Goal: Navigation & Orientation: Find specific page/section

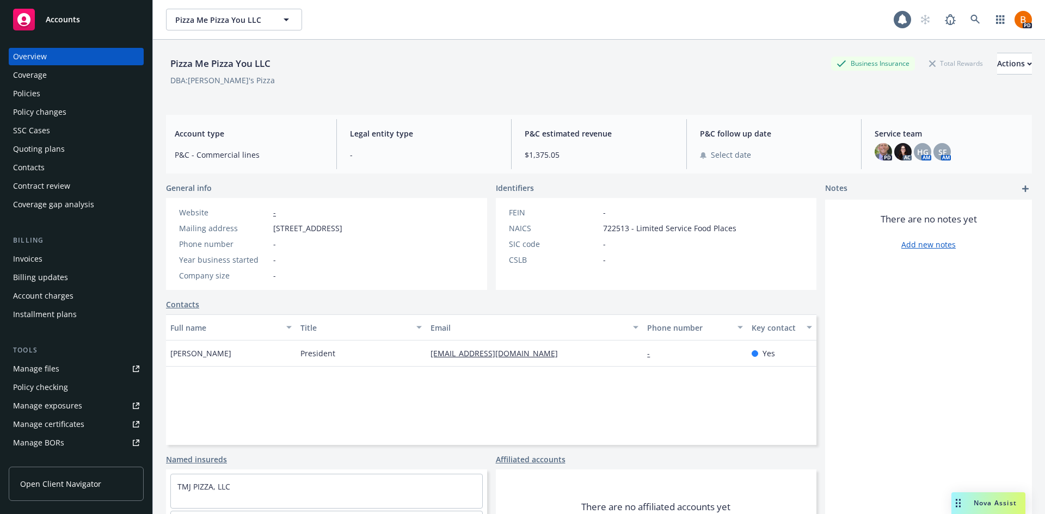
click at [45, 26] on div "Accounts" at bounding box center [76, 20] width 126 height 22
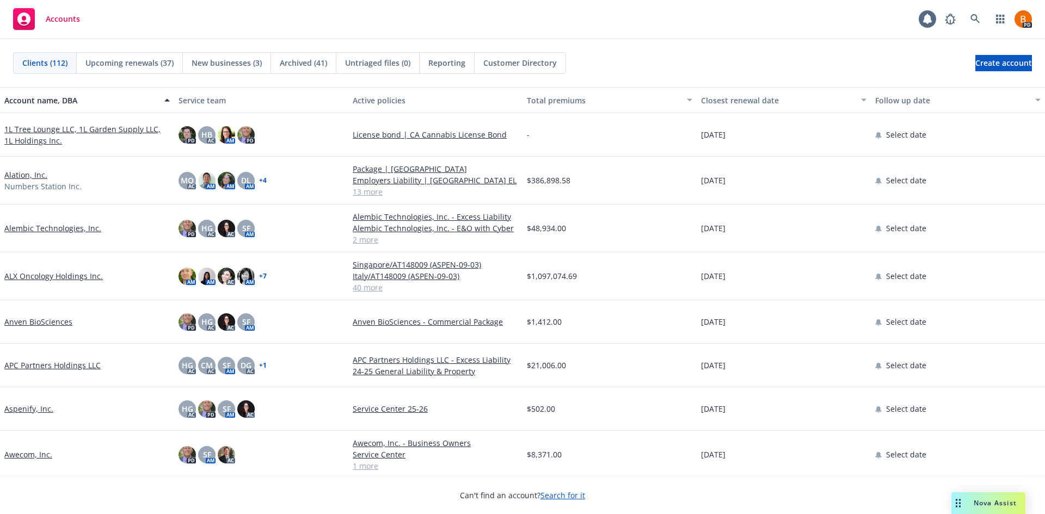
click at [518, 234] on span "Nova Assist" at bounding box center [995, 503] width 43 height 9
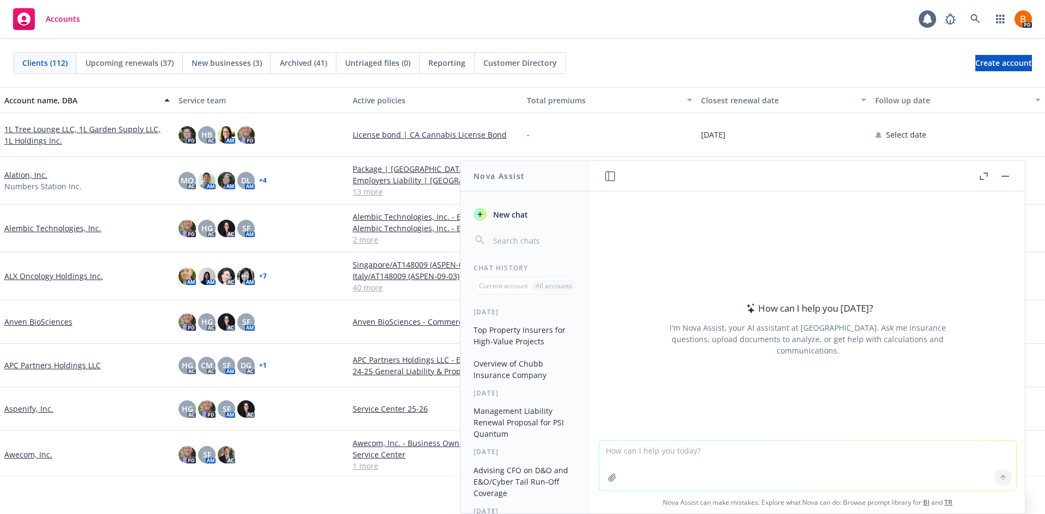
click at [518, 176] on rect "button" at bounding box center [1005, 176] width 8 height 1
